Goal: Task Accomplishment & Management: Use online tool/utility

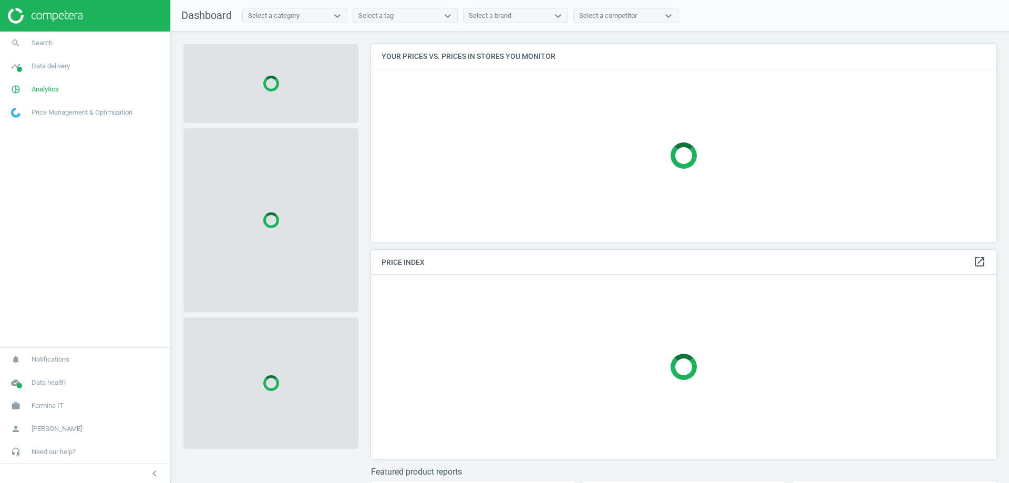
scroll to position [214, 634]
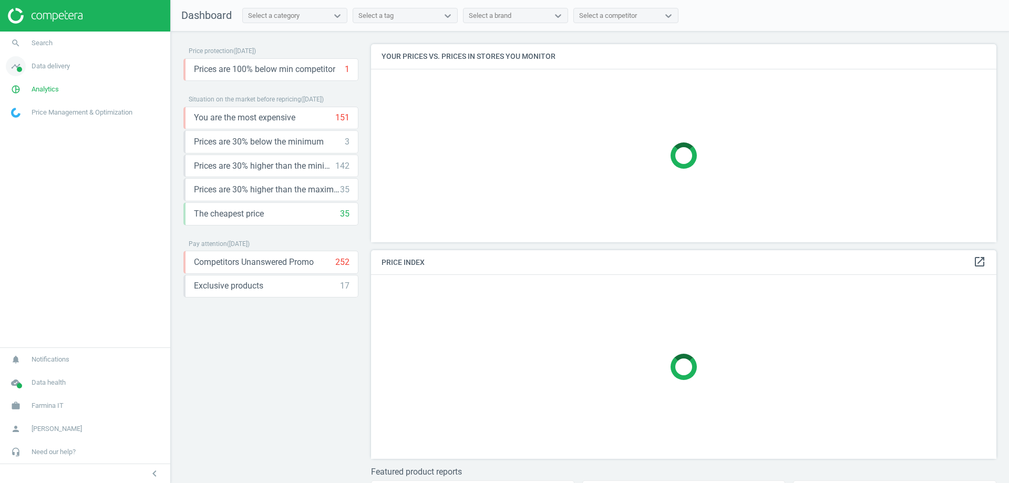
click at [46, 66] on span "Data delivery" at bounding box center [51, 65] width 38 height 9
click at [26, 118] on span "Matches" at bounding box center [23, 120] width 23 height 8
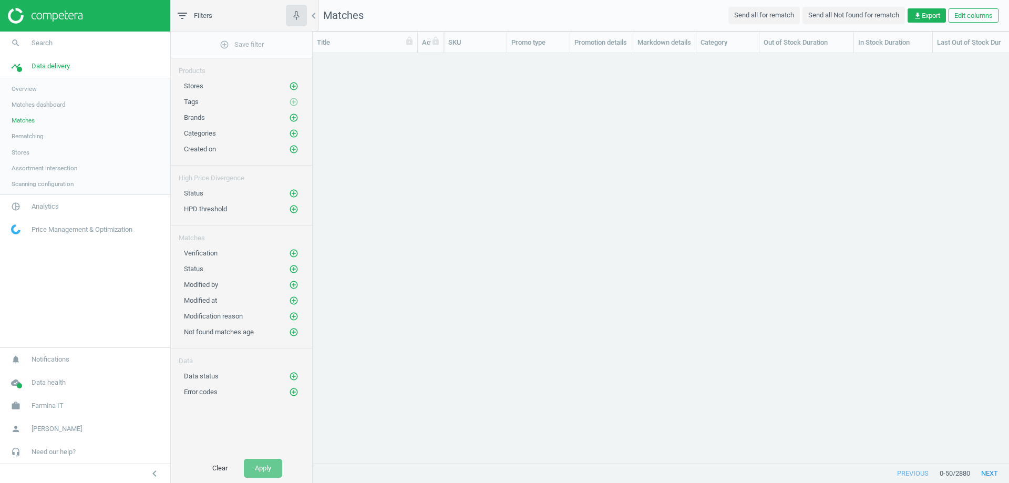
scroll to position [394, 688]
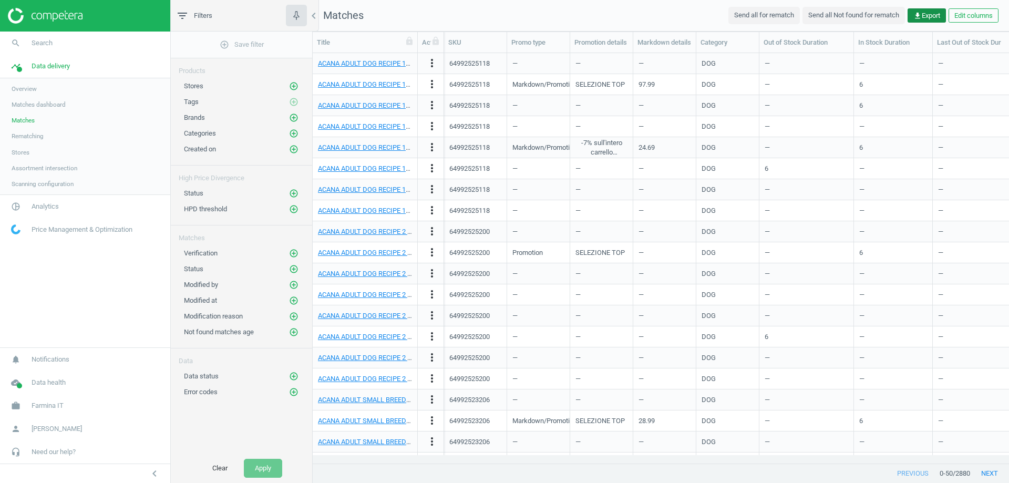
click at [923, 17] on span "get_app Export" at bounding box center [926, 15] width 27 height 9
click at [818, 59] on button "insert_drive_file Report (Excel)" at bounding box center [853, 57] width 183 height 20
click at [292, 87] on icon "add_circle_outline" at bounding box center [293, 85] width 9 height 9
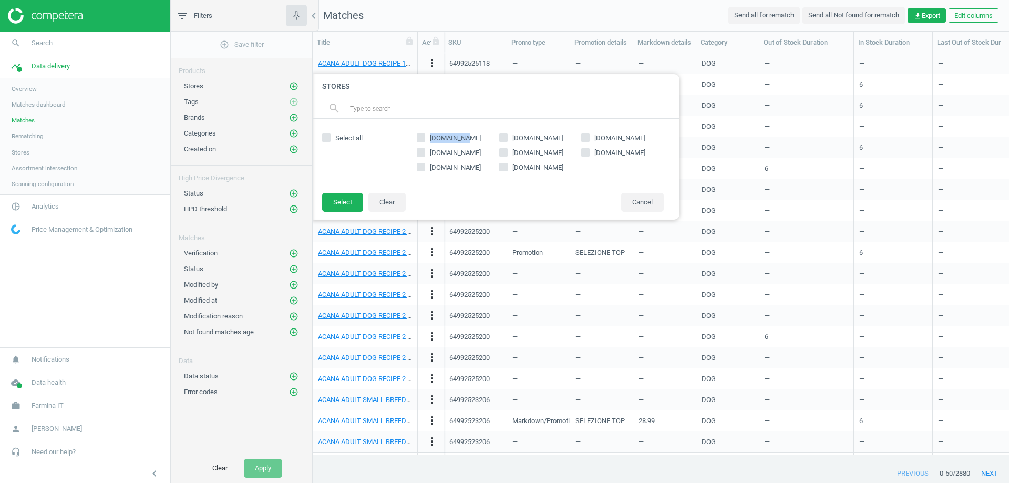
drag, startPoint x: 433, startPoint y: 137, endPoint x: 466, endPoint y: 139, distance: 33.2
click at [466, 139] on label "[DOMAIN_NAME]" at bounding box center [458, 137] width 82 height 9
copy span "[DOMAIN_NAME]"
drag, startPoint x: 432, startPoint y: 152, endPoint x: 458, endPoint y: 155, distance: 26.5
click at [459, 155] on span "[DOMAIN_NAME]" at bounding box center [455, 152] width 55 height 9
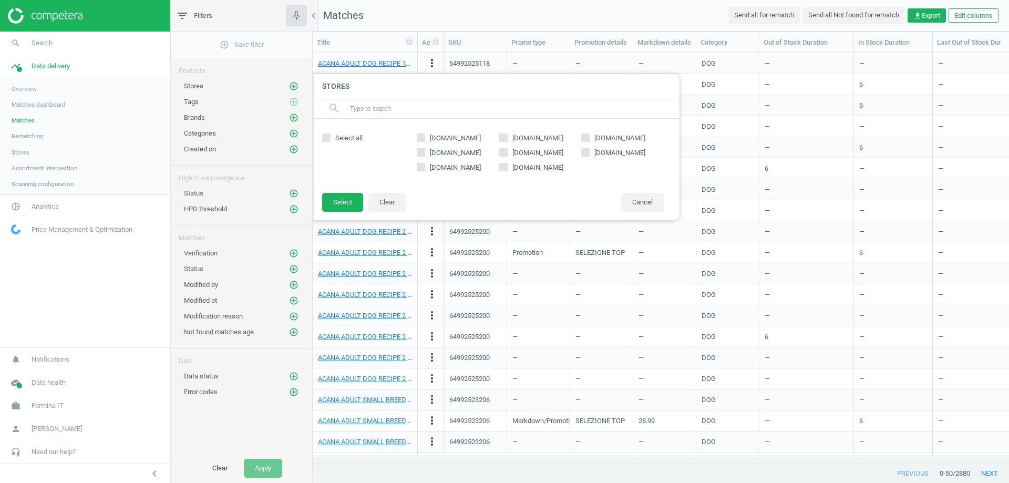
click at [431, 150] on span "[DOMAIN_NAME]" at bounding box center [455, 152] width 55 height 9
click at [424, 150] on input "[DOMAIN_NAME]" at bounding box center [421, 152] width 7 height 7
click at [430, 150] on span "[DOMAIN_NAME]" at bounding box center [455, 152] width 55 height 9
click at [424, 150] on input "[DOMAIN_NAME]" at bounding box center [421, 152] width 7 height 7
checkbox input "false"
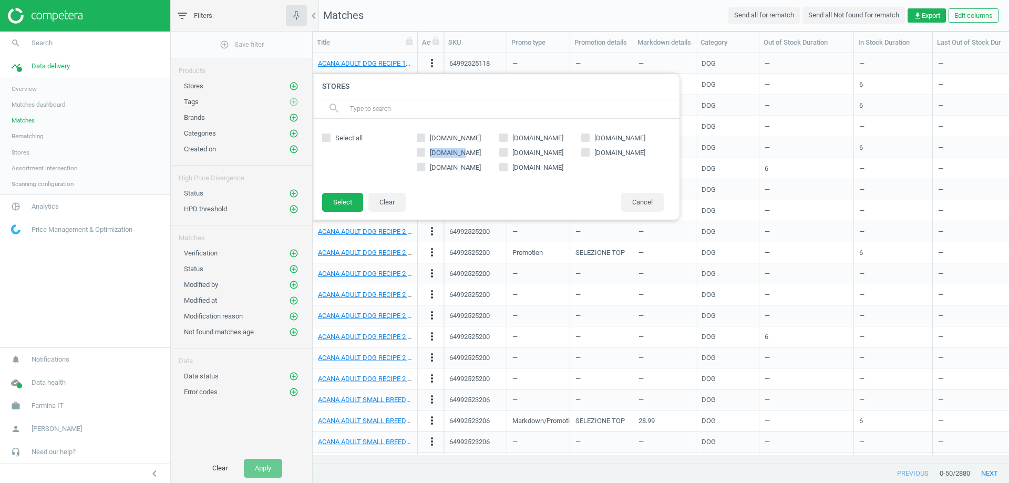
drag, startPoint x: 430, startPoint y: 151, endPoint x: 463, endPoint y: 156, distance: 34.0
click at [463, 156] on label "[DOMAIN_NAME]" at bounding box center [458, 152] width 82 height 9
copy span "[DOMAIN_NAME]"
drag, startPoint x: 429, startPoint y: 165, endPoint x: 485, endPoint y: 172, distance: 56.6
click at [485, 172] on div "[DOMAIN_NAME] [DOMAIN_NAME] [DOMAIN_NAME] [DOMAIN_NAME] [DOMAIN_NAME] [DOMAIN_N…" at bounding box center [539, 155] width 257 height 53
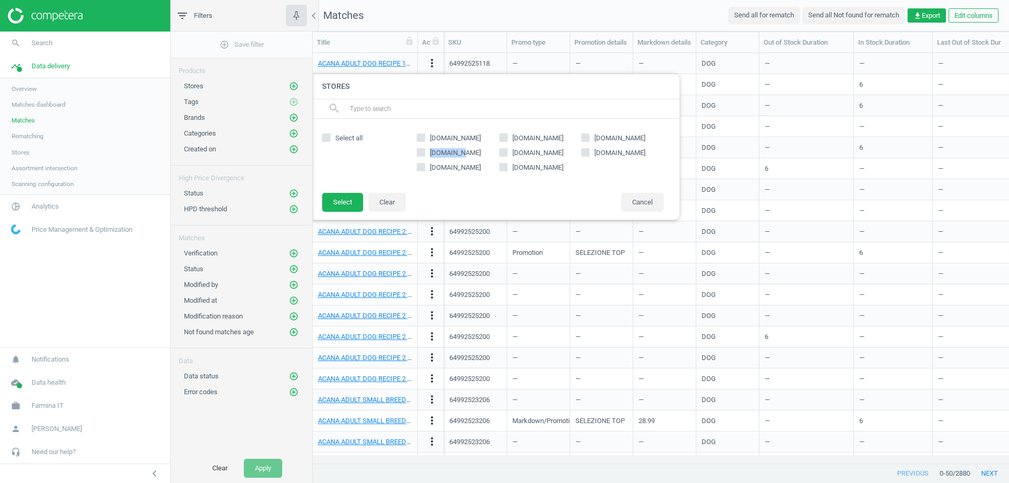
copy span "[DOMAIN_NAME]"
drag, startPoint x: 512, startPoint y: 138, endPoint x: 548, endPoint y: 138, distance: 36.2
click at [548, 138] on span "[DOMAIN_NAME]" at bounding box center [537, 137] width 55 height 9
drag, startPoint x: 512, startPoint y: 150, endPoint x: 544, endPoint y: 154, distance: 32.3
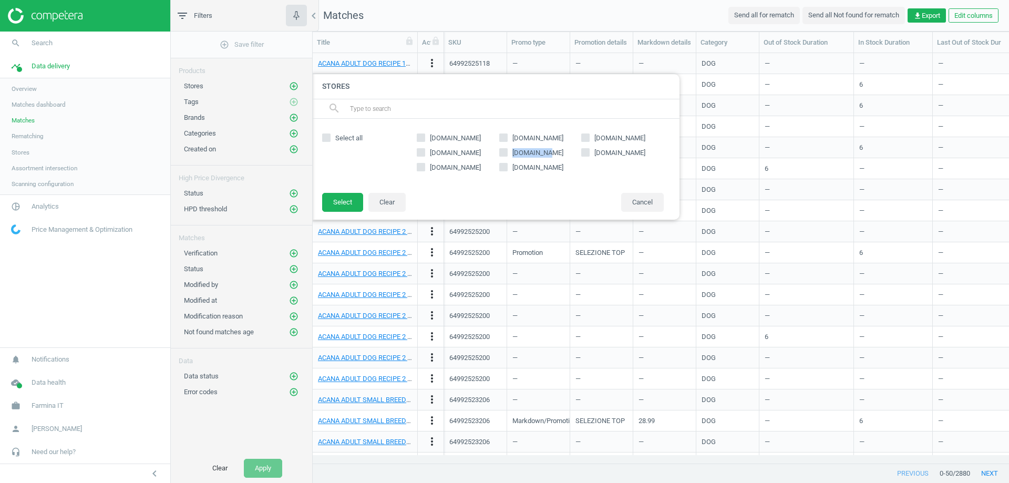
click at [544, 154] on label "[DOMAIN_NAME]" at bounding box center [540, 152] width 82 height 9
copy span "[DOMAIN_NAME]"
drag, startPoint x: 512, startPoint y: 165, endPoint x: 556, endPoint y: 169, distance: 43.8
click at [556, 169] on label "[DOMAIN_NAME]" at bounding box center [540, 167] width 82 height 9
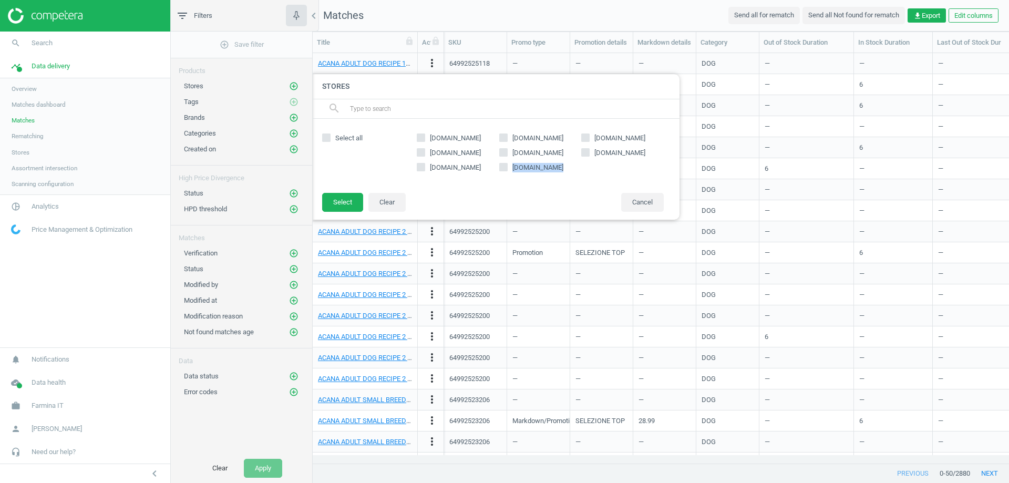
copy span "[DOMAIN_NAME]"
drag, startPoint x: 594, startPoint y: 136, endPoint x: 646, endPoint y: 143, distance: 52.5
click at [646, 143] on div "[DOMAIN_NAME] [DOMAIN_NAME] [DOMAIN_NAME] [DOMAIN_NAME] [DOMAIN_NAME] [DOMAIN_N…" at bounding box center [539, 155] width 257 height 53
drag, startPoint x: 594, startPoint y: 150, endPoint x: 657, endPoint y: 152, distance: 63.1
click at [645, 152] on span "[DOMAIN_NAME]" at bounding box center [619, 153] width 51 height 8
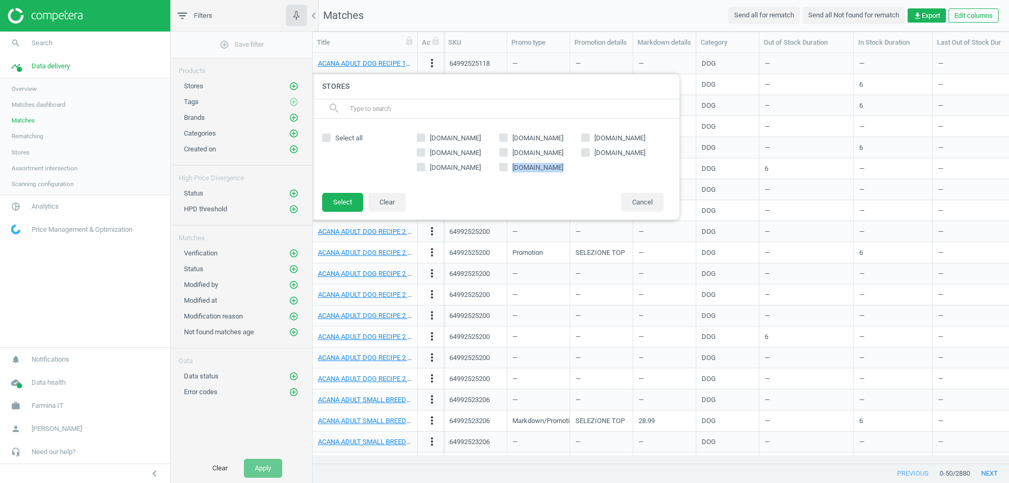
copy span "[DOMAIN_NAME]"
